Goal: Entertainment & Leisure: Consume media (video, audio)

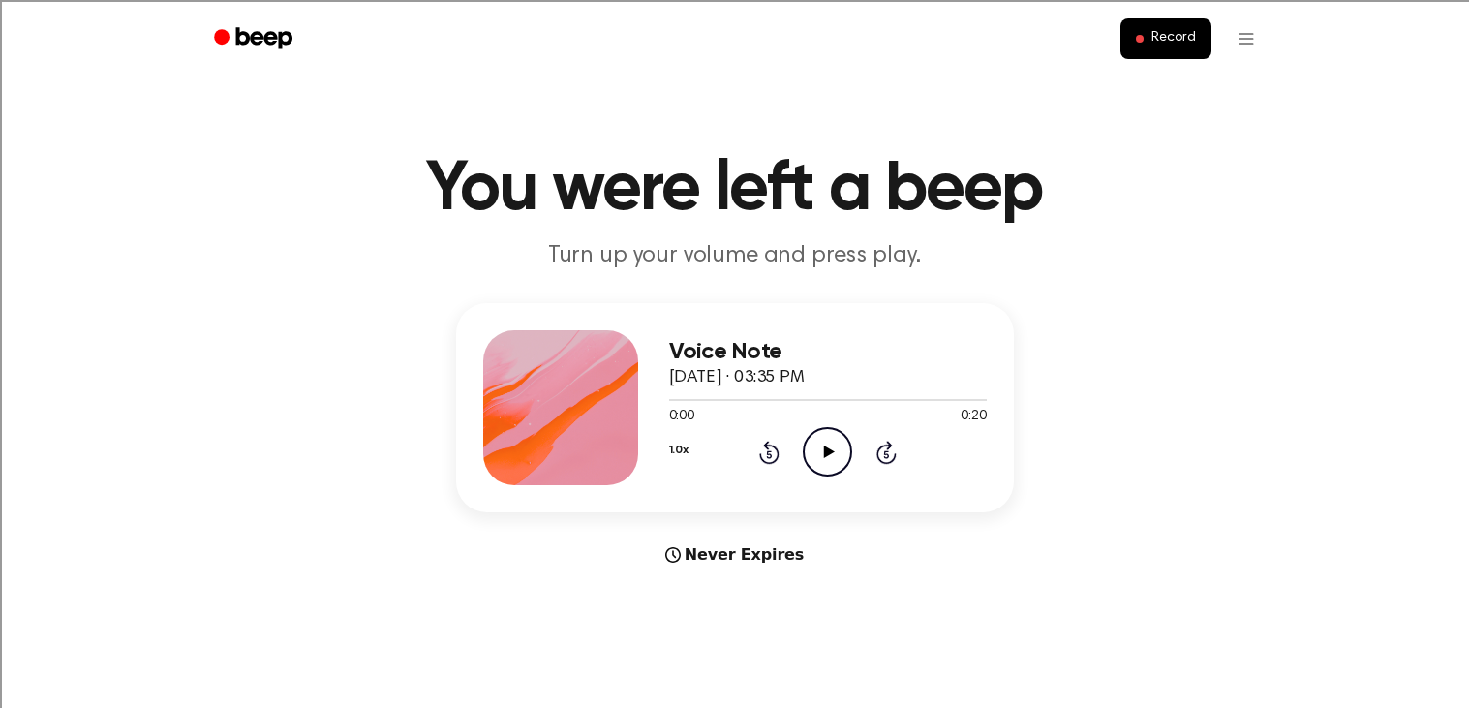
click at [830, 448] on icon "Play Audio" at bounding box center [827, 451] width 49 height 49
click at [828, 450] on icon at bounding box center [829, 451] width 11 height 13
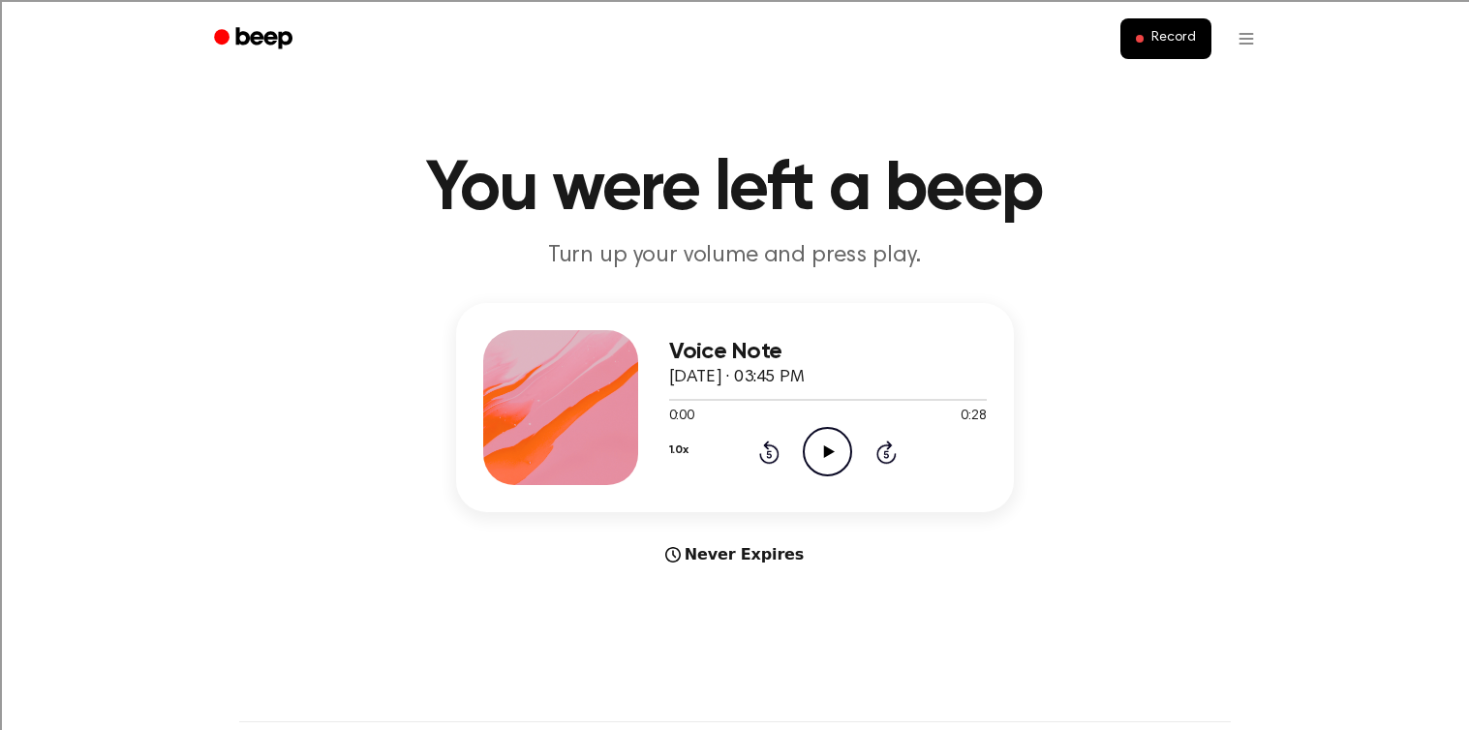
click at [808, 474] on icon "Play Audio" at bounding box center [827, 451] width 49 height 49
